Goal: Task Accomplishment & Management: Complete application form

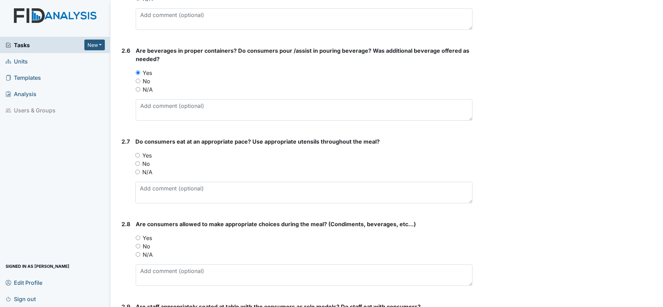
scroll to position [867, 0]
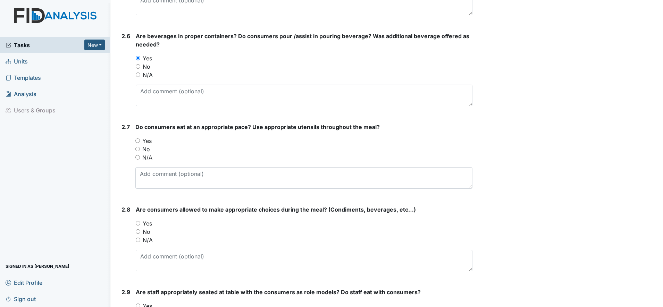
click at [139, 140] on input "Yes" at bounding box center [137, 140] width 5 height 5
radio input "true"
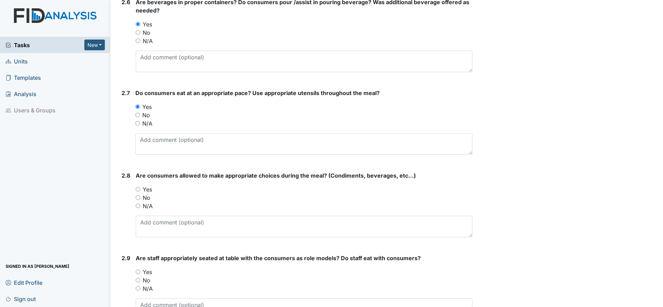
scroll to position [911, 0]
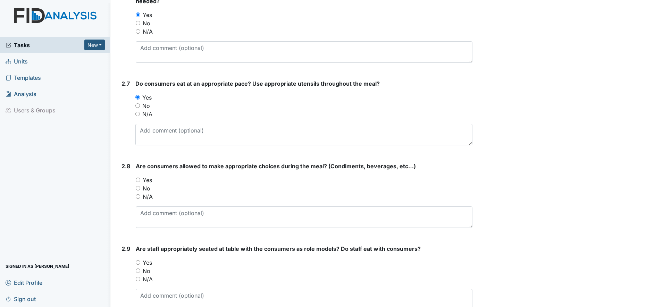
click at [139, 180] on input "Yes" at bounding box center [138, 180] width 5 height 5
radio input "true"
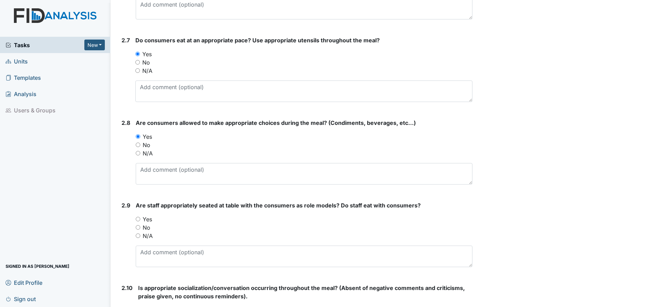
click at [135, 220] on div "2.9 Are staff appropriately seated at table with the consumers as role models? …" at bounding box center [296, 236] width 354 height 71
click at [138, 218] on input "Yes" at bounding box center [138, 219] width 5 height 5
radio input "true"
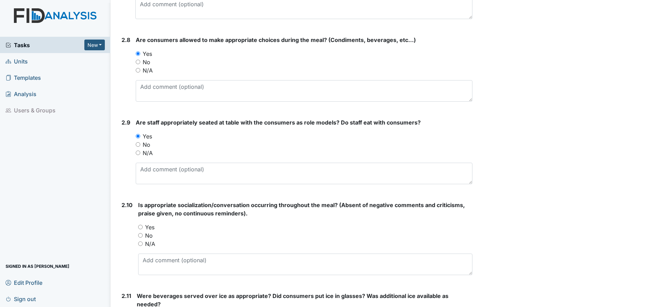
scroll to position [1041, 0]
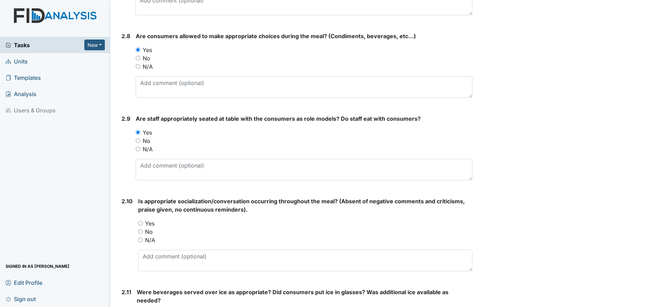
click at [140, 222] on input "Yes" at bounding box center [140, 223] width 5 height 5
radio input "true"
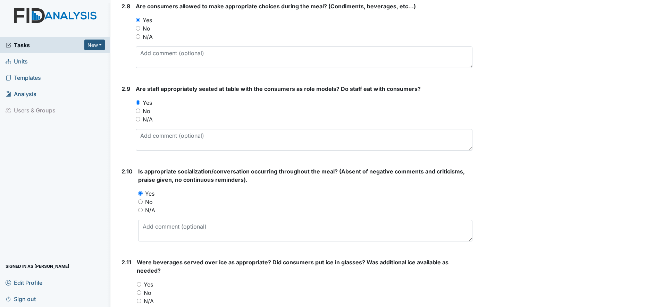
scroll to position [1084, 0]
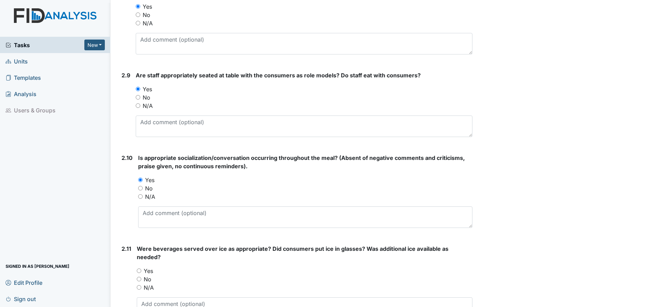
click at [139, 273] on div "Yes" at bounding box center [304, 271] width 335 height 8
click at [139, 279] on input "No" at bounding box center [139, 279] width 5 height 5
radio input "true"
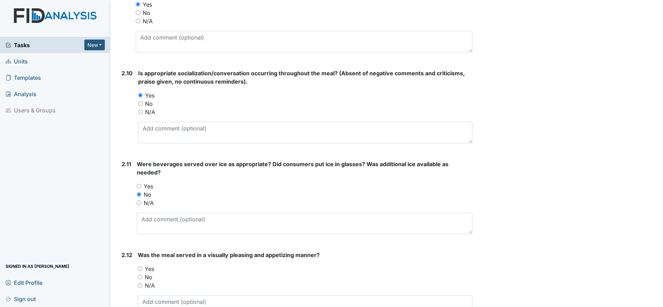
scroll to position [1214, 0]
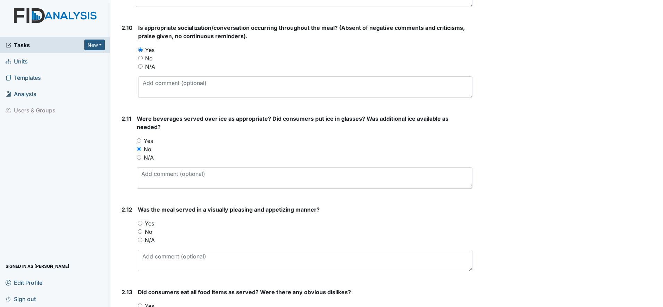
click at [141, 222] on input "Yes" at bounding box center [140, 223] width 5 height 5
radio input "true"
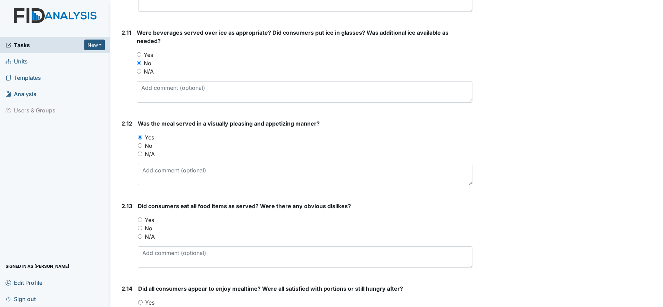
scroll to position [1301, 0]
click at [141, 219] on input "Yes" at bounding box center [140, 219] width 5 height 5
radio input "true"
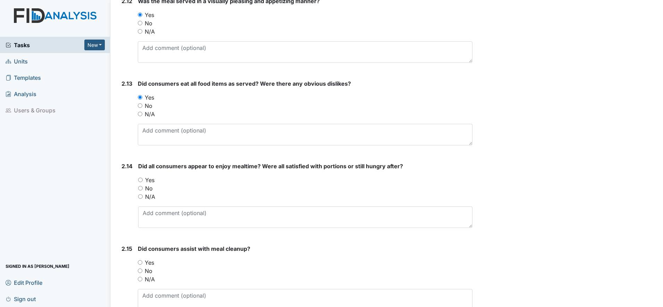
scroll to position [1431, 0]
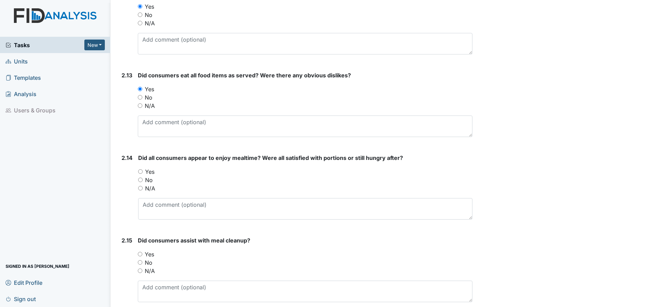
click at [140, 172] on input "Yes" at bounding box center [140, 171] width 5 height 5
radio input "true"
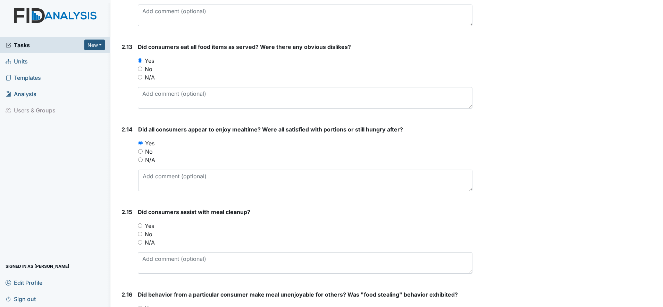
scroll to position [1518, 0]
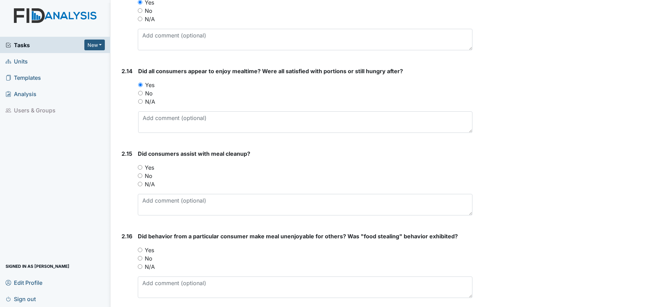
click at [142, 168] on input "Yes" at bounding box center [140, 167] width 5 height 5
radio input "true"
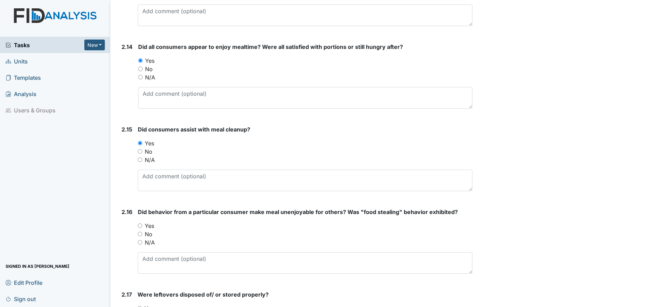
scroll to position [1561, 0]
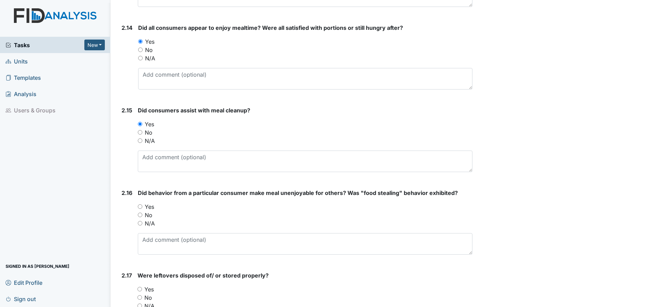
click at [141, 207] on input "Yes" at bounding box center [140, 206] width 5 height 5
radio input "true"
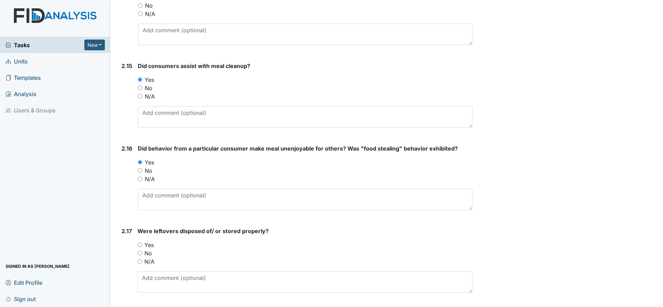
scroll to position [1648, 0]
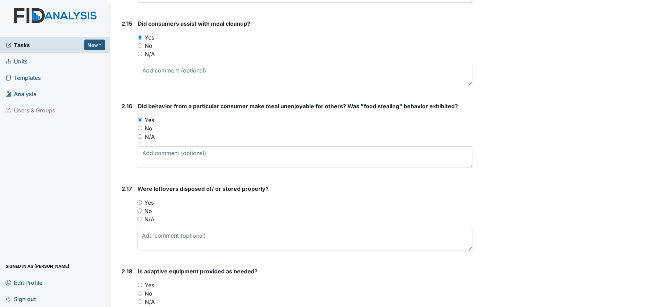
click at [139, 129] on input "No" at bounding box center [140, 128] width 5 height 5
radio input "true"
click at [140, 202] on input "Yes" at bounding box center [139, 202] width 5 height 5
radio input "true"
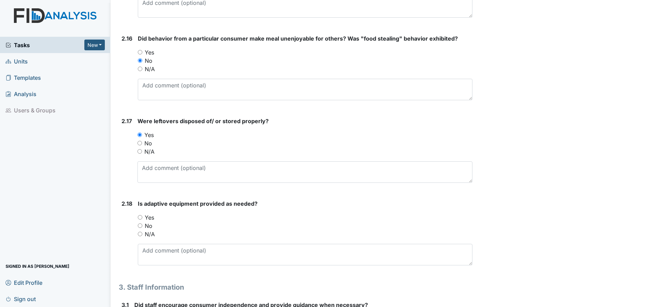
scroll to position [1735, 0]
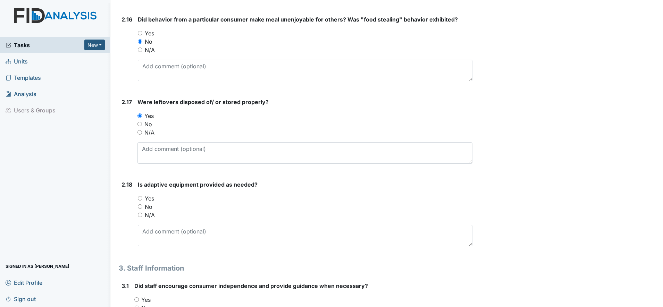
click at [141, 198] on input "Yes" at bounding box center [140, 198] width 5 height 5
radio input "true"
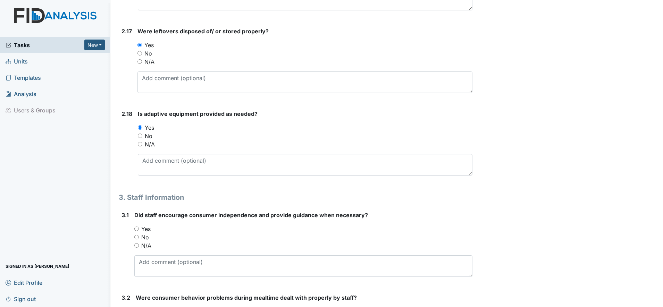
scroll to position [1821, 0]
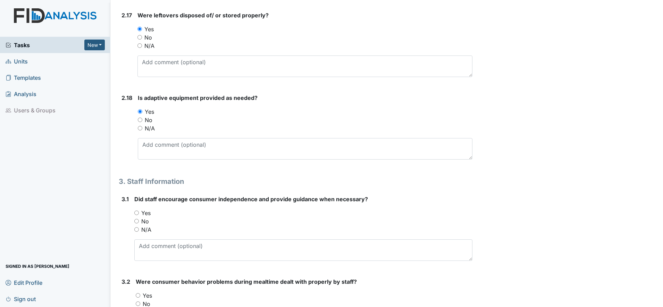
click at [137, 211] on input "Yes" at bounding box center [136, 213] width 5 height 5
radio input "true"
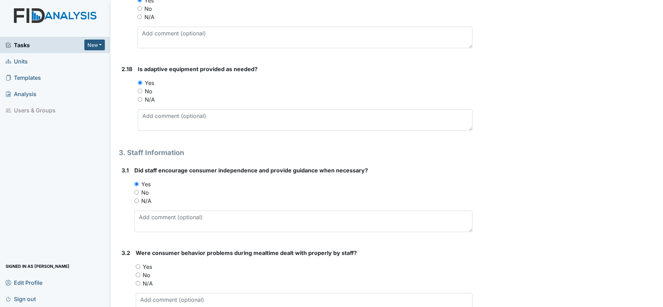
scroll to position [1865, 0]
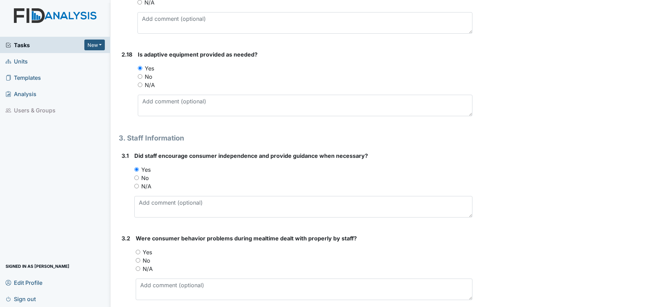
click at [139, 254] on input "Yes" at bounding box center [138, 252] width 5 height 5
radio input "true"
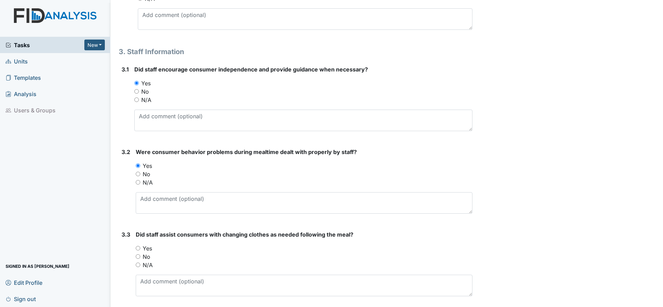
scroll to position [1951, 0]
click at [137, 250] on div "Yes" at bounding box center [304, 248] width 337 height 8
click at [137, 249] on input "Yes" at bounding box center [138, 248] width 5 height 5
radio input "true"
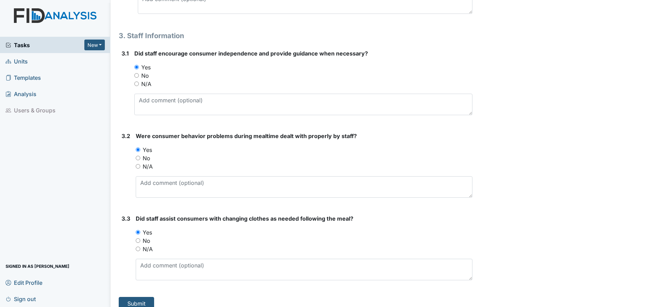
scroll to position [1976, 0]
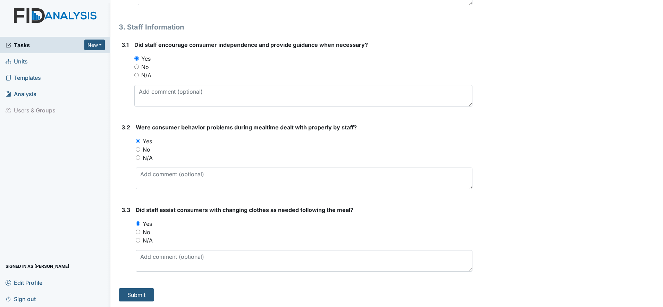
click at [137, 159] on input "N/A" at bounding box center [138, 157] width 5 height 5
radio input "true"
click at [143, 302] on main "Inspection: Meal Observation ID: #00007938 Open Autosaving... Location: [PERSON…" at bounding box center [386, 153] width 552 height 307
click at [134, 291] on button "Submit" at bounding box center [136, 294] width 35 height 13
